Goal: Task Accomplishment & Management: Manage account settings

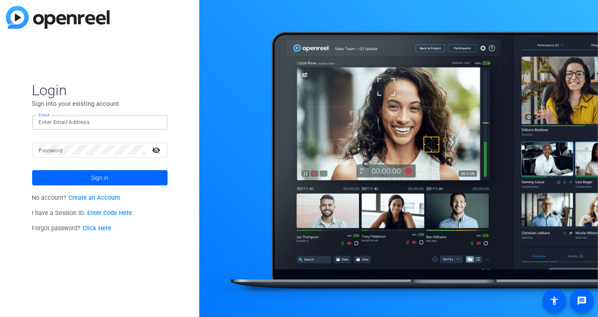
click at [86, 123] on input "Email" at bounding box center [100, 122] width 122 height 10
type input "[EMAIL_ADDRESS][DOMAIN_NAME]"
click at [32, 170] on button "Sign in" at bounding box center [99, 177] width 135 height 15
click at [25, 149] on div "Login Sign into your existing account. Email [EMAIL_ADDRESS][DOMAIN_NAME] Passw…" at bounding box center [99, 158] width 199 height 317
click at [32, 170] on button "Sign in" at bounding box center [99, 177] width 135 height 15
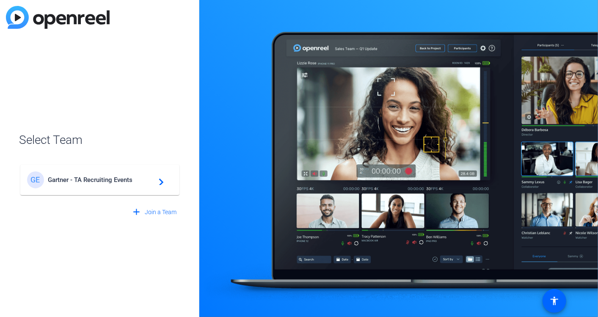
click at [101, 174] on div "[PERSON_NAME] - TA Recruiting Events navigate_next" at bounding box center [100, 179] width 146 height 17
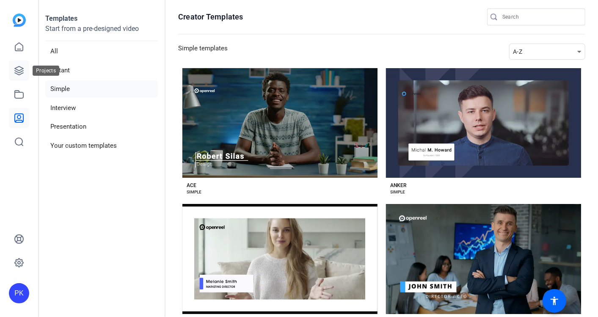
click at [22, 67] on icon at bounding box center [19, 71] width 10 height 10
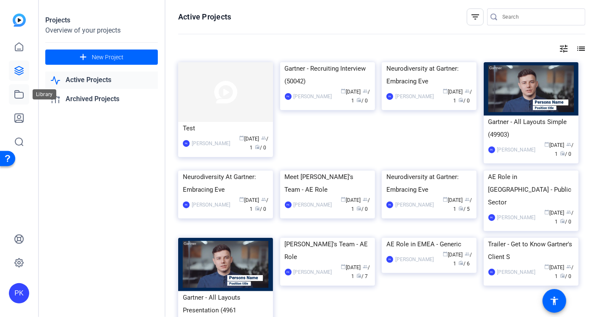
click at [22, 92] on icon at bounding box center [19, 95] width 8 height 8
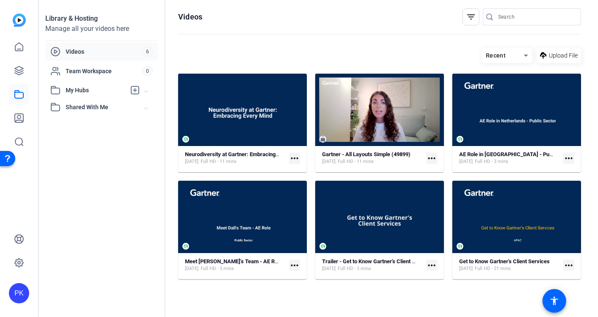
click at [295, 156] on mat-icon "more_horiz" at bounding box center [294, 158] width 11 height 11
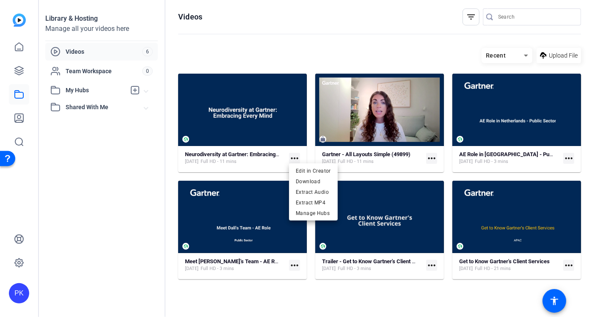
click at [257, 102] on div at bounding box center [299, 158] width 598 height 317
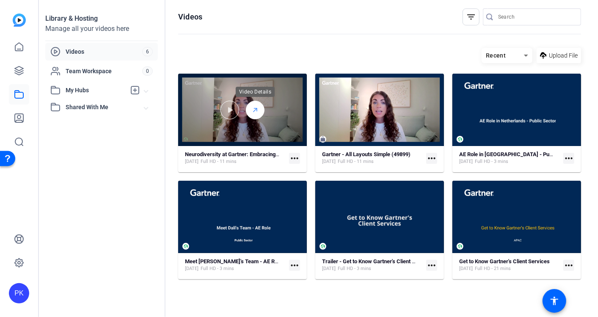
click at [256, 109] on line at bounding box center [255, 109] width 3 height 3
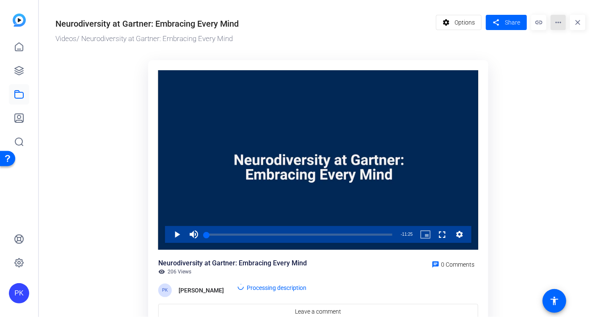
click at [556, 25] on mat-icon "more_horiz" at bounding box center [558, 22] width 15 height 15
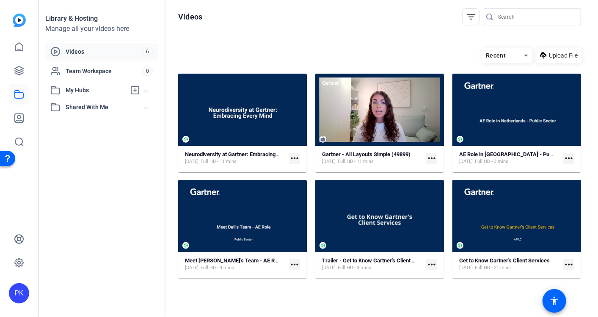
click at [566, 266] on mat-icon "more_horiz" at bounding box center [568, 264] width 11 height 11
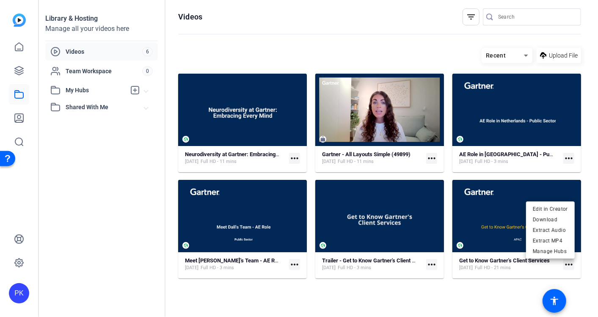
click at [496, 222] on div at bounding box center [299, 158] width 598 height 317
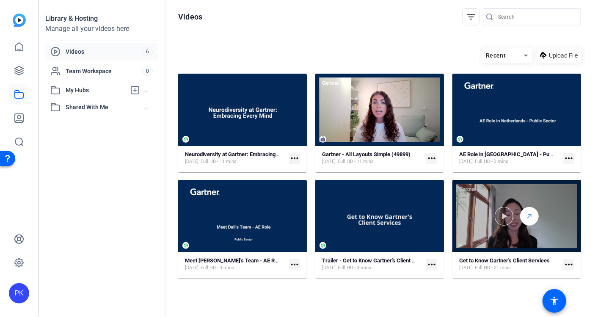
click at [532, 213] on icon at bounding box center [529, 216] width 7 height 10
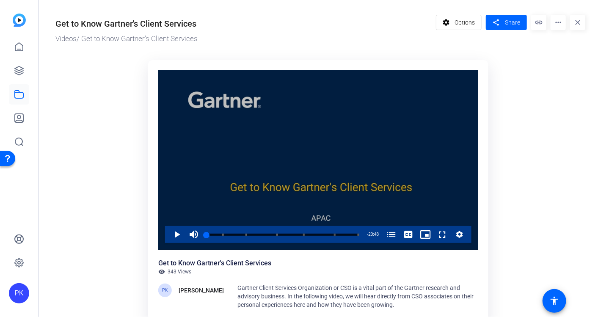
click at [464, 232] on button "Video Player" at bounding box center [459, 234] width 17 height 17
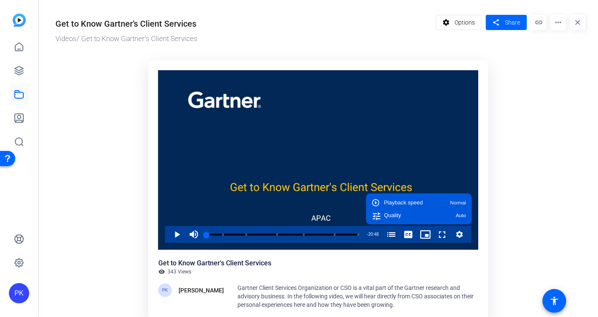
click at [559, 188] on ktd-grid "Growth Happens here Video Player is loading. Play Video Play Mute Current Time …" at bounding box center [320, 194] width 530 height 279
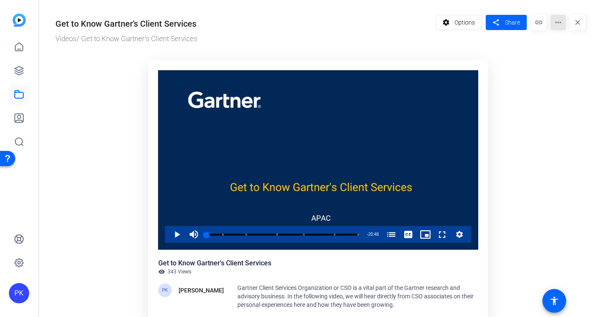
click at [552, 25] on mat-icon "more_horiz" at bounding box center [558, 22] width 15 height 15
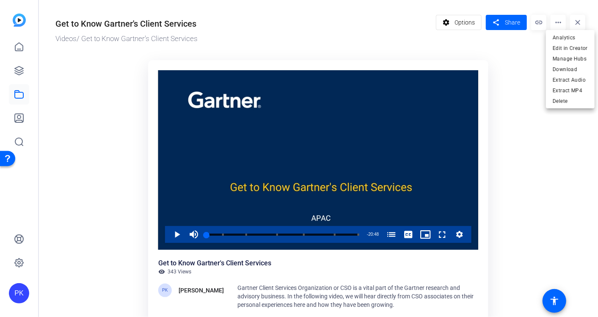
click at [511, 82] on div at bounding box center [299, 158] width 598 height 317
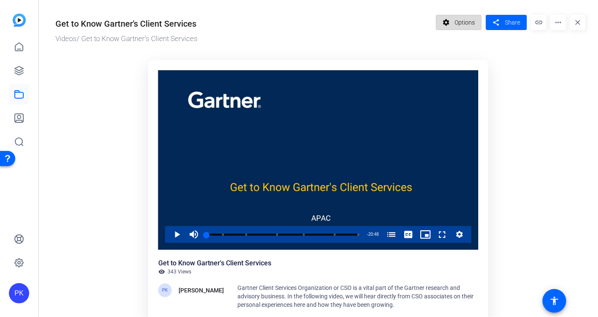
click at [455, 25] on span "Options" at bounding box center [465, 22] width 20 height 16
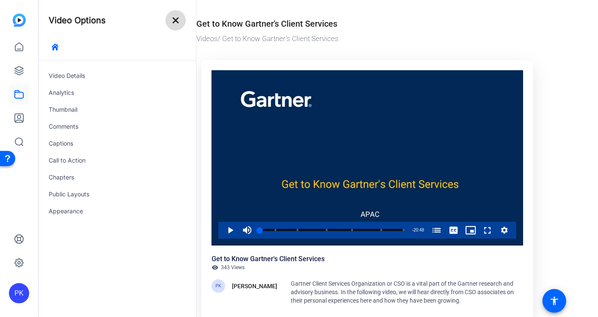
click at [175, 24] on mat-icon "close" at bounding box center [176, 20] width 10 height 10
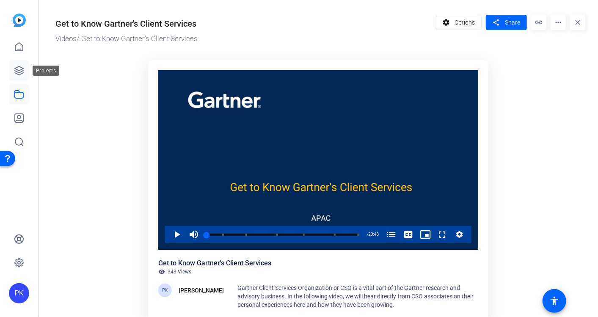
click at [22, 69] on icon at bounding box center [19, 71] width 10 height 10
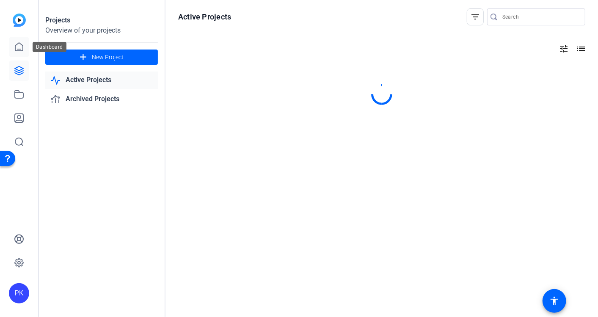
click at [22, 47] on icon at bounding box center [19, 47] width 8 height 8
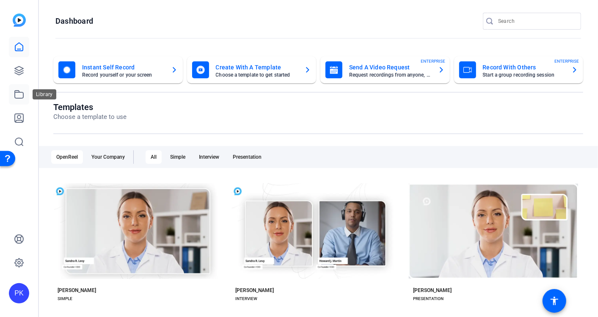
click at [19, 94] on icon at bounding box center [19, 94] width 10 height 10
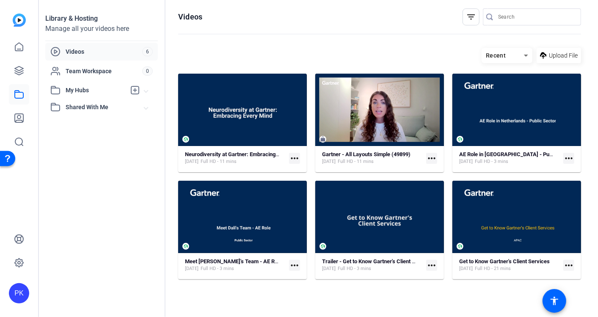
click at [567, 263] on mat-icon "more_horiz" at bounding box center [568, 265] width 11 height 11
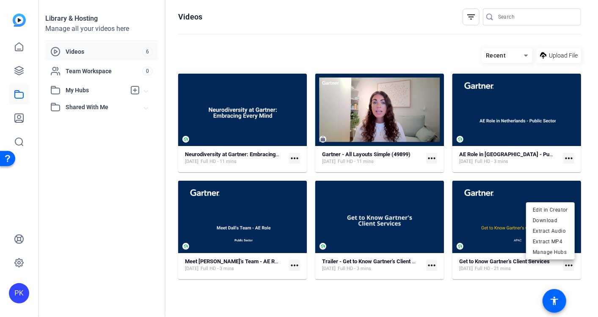
click at [509, 281] on div at bounding box center [299, 158] width 598 height 317
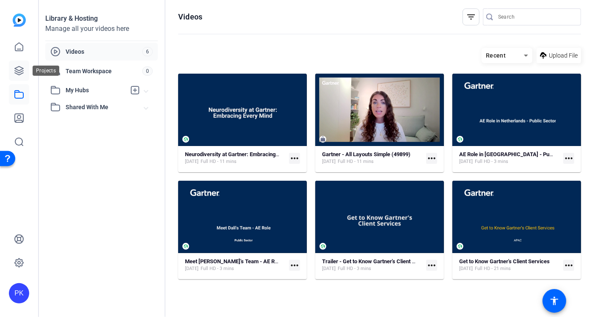
click at [22, 69] on icon at bounding box center [19, 71] width 10 height 10
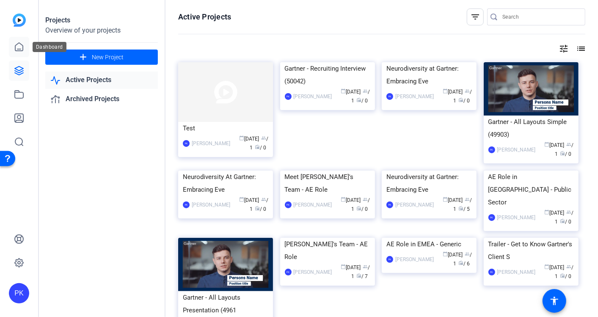
click at [16, 48] on icon at bounding box center [19, 47] width 10 height 10
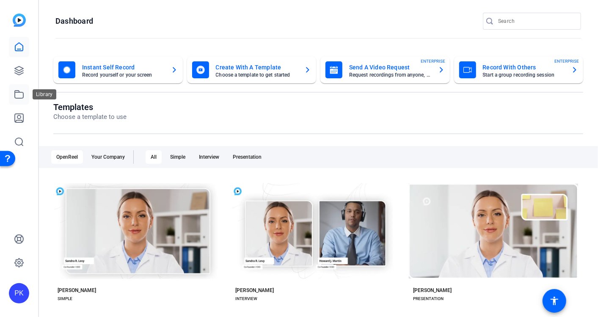
click at [19, 95] on icon at bounding box center [19, 94] width 10 height 10
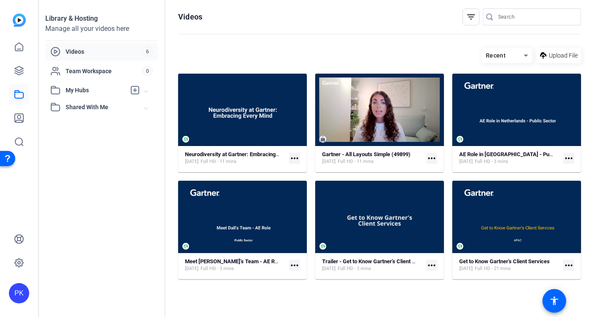
click at [571, 264] on mat-icon "more_horiz" at bounding box center [568, 265] width 11 height 11
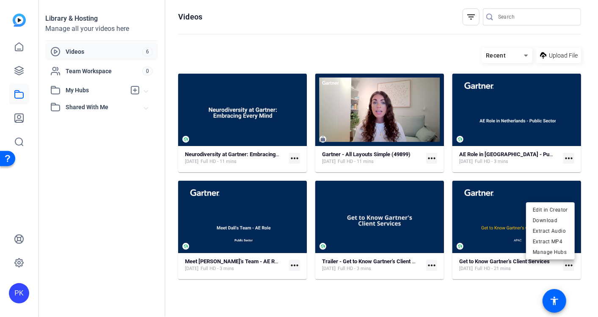
click at [499, 231] on div at bounding box center [299, 158] width 598 height 317
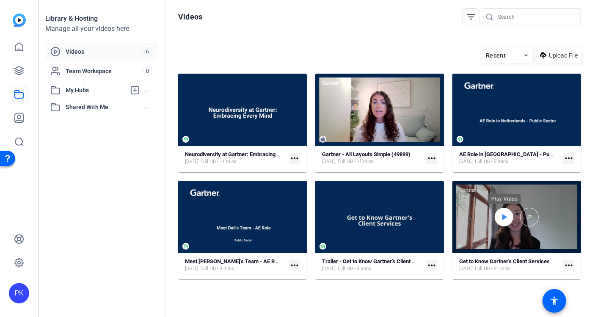
click at [508, 220] on div at bounding box center [504, 217] width 19 height 19
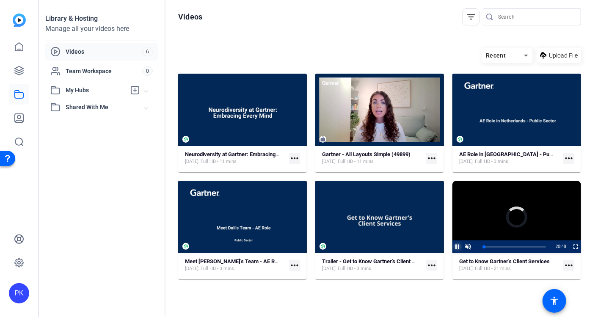
click at [452, 247] on span "Video Player" at bounding box center [452, 246] width 0 height 13
click at [479, 304] on hosting-listing "Recent Upload File Neurodiversity at [GEOGRAPHIC_DATA]: Embracing Every Mind [D…" at bounding box center [379, 174] width 403 height 261
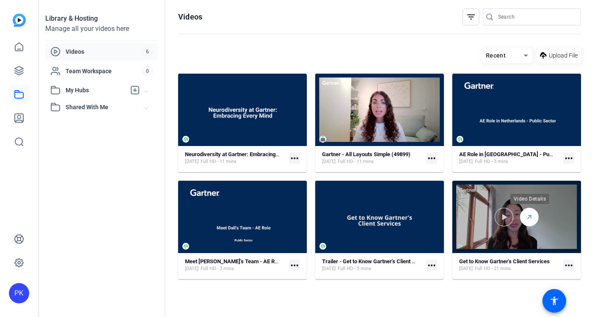
click at [529, 212] on icon at bounding box center [529, 217] width 7 height 10
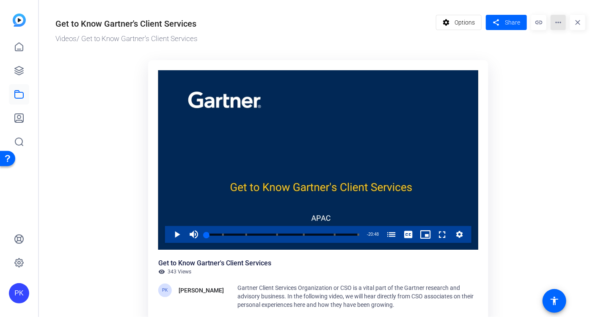
click at [554, 21] on mat-icon "more_horiz" at bounding box center [558, 22] width 15 height 15
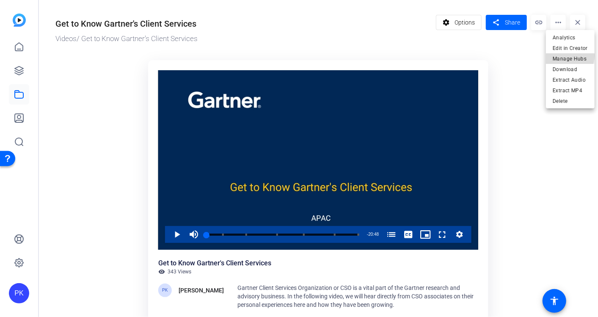
click at [559, 55] on span "Manage Hubs" at bounding box center [570, 58] width 35 height 10
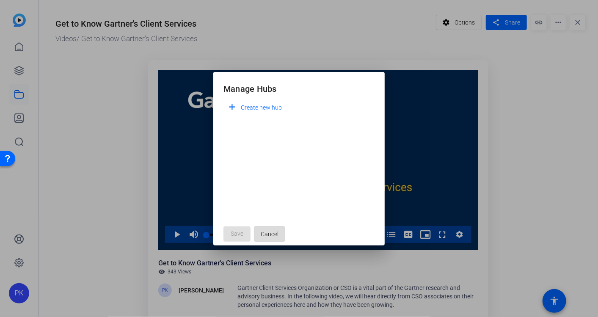
click at [272, 234] on span "Cancel" at bounding box center [270, 234] width 18 height 16
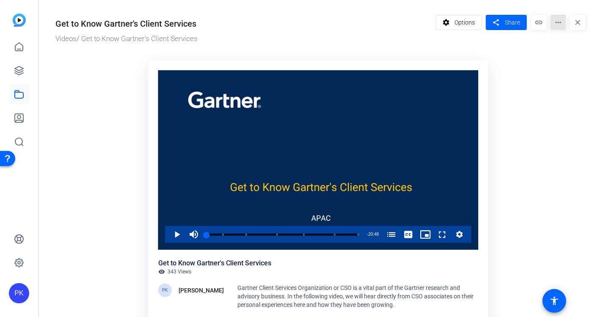
click at [553, 21] on mat-icon "more_horiz" at bounding box center [558, 22] width 15 height 15
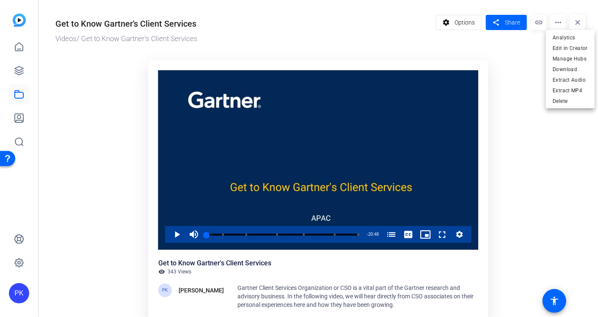
click at [511, 99] on div at bounding box center [299, 158] width 598 height 317
